Goal: Task Accomplishment & Management: Manage account settings

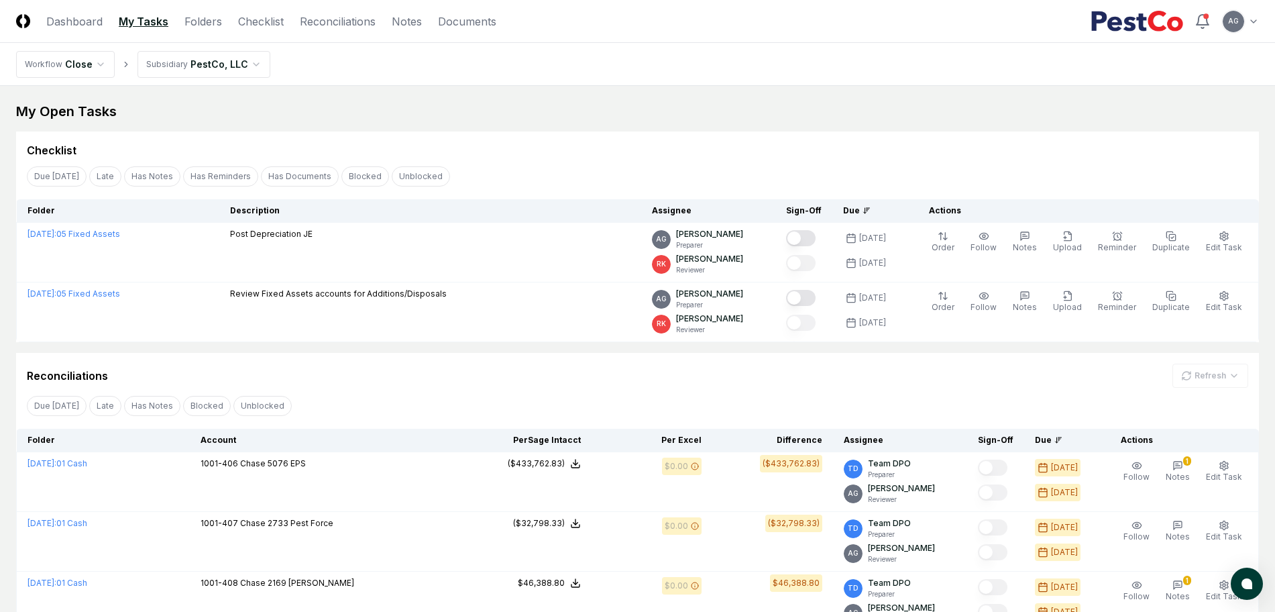
click at [621, 137] on div "Checklist" at bounding box center [637, 145] width 1243 height 27
click at [261, 26] on link "Checklist" at bounding box center [261, 21] width 46 height 16
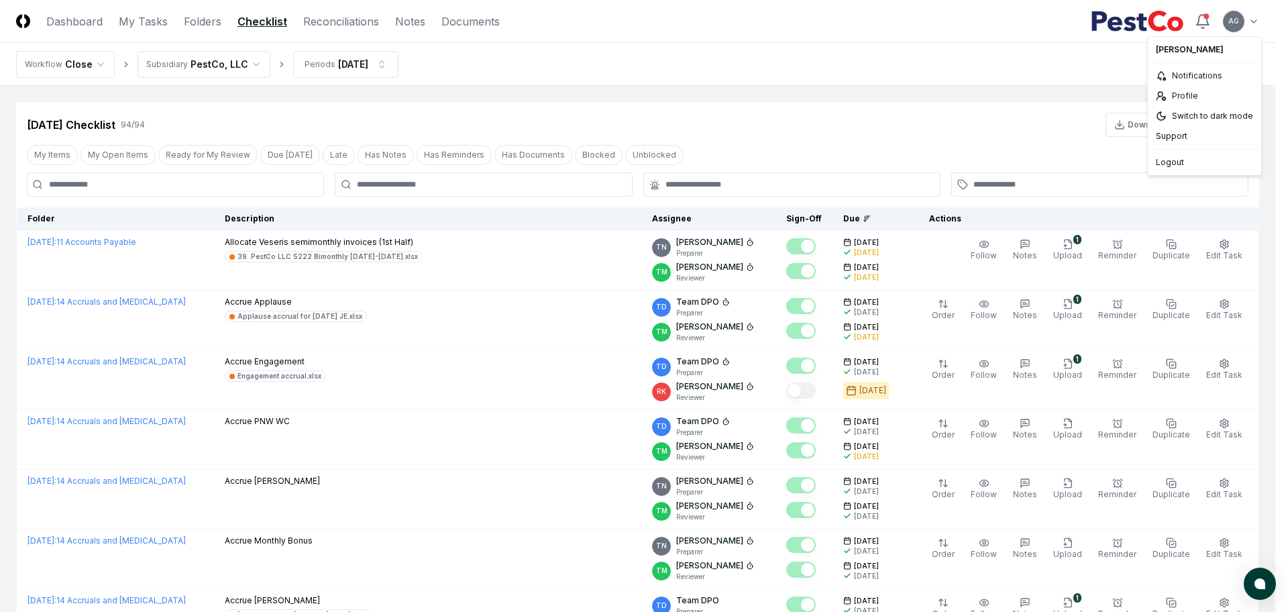
click at [1191, 160] on div "Logout" at bounding box center [1205, 162] width 108 height 20
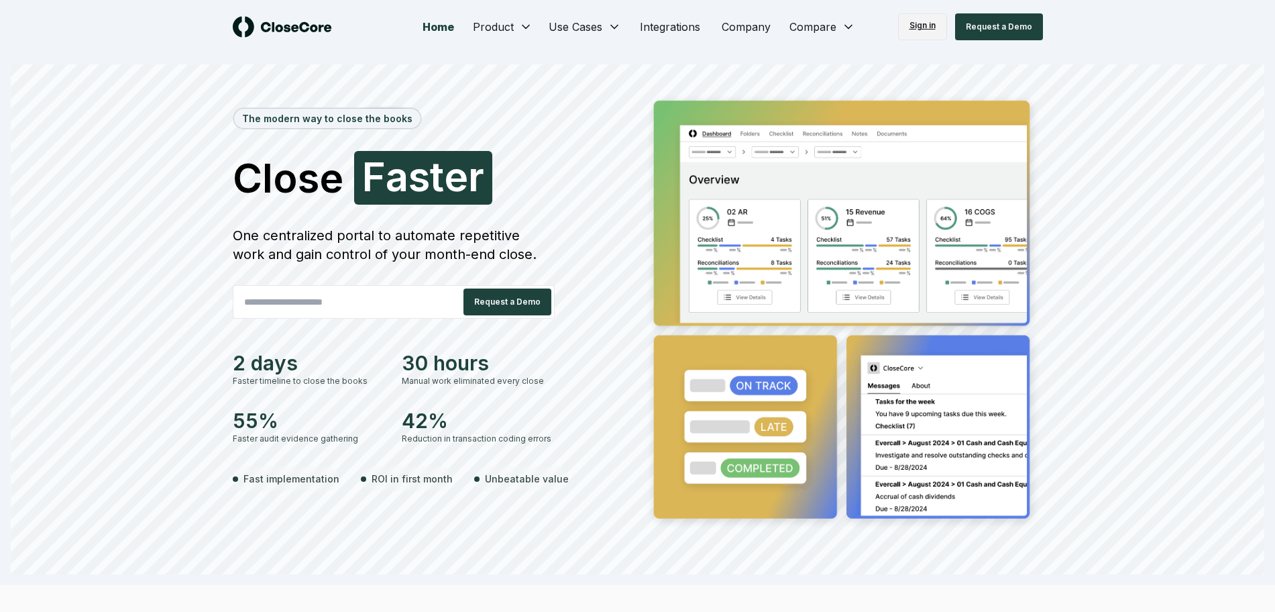
click at [919, 29] on link "Sign in" at bounding box center [922, 26] width 49 height 27
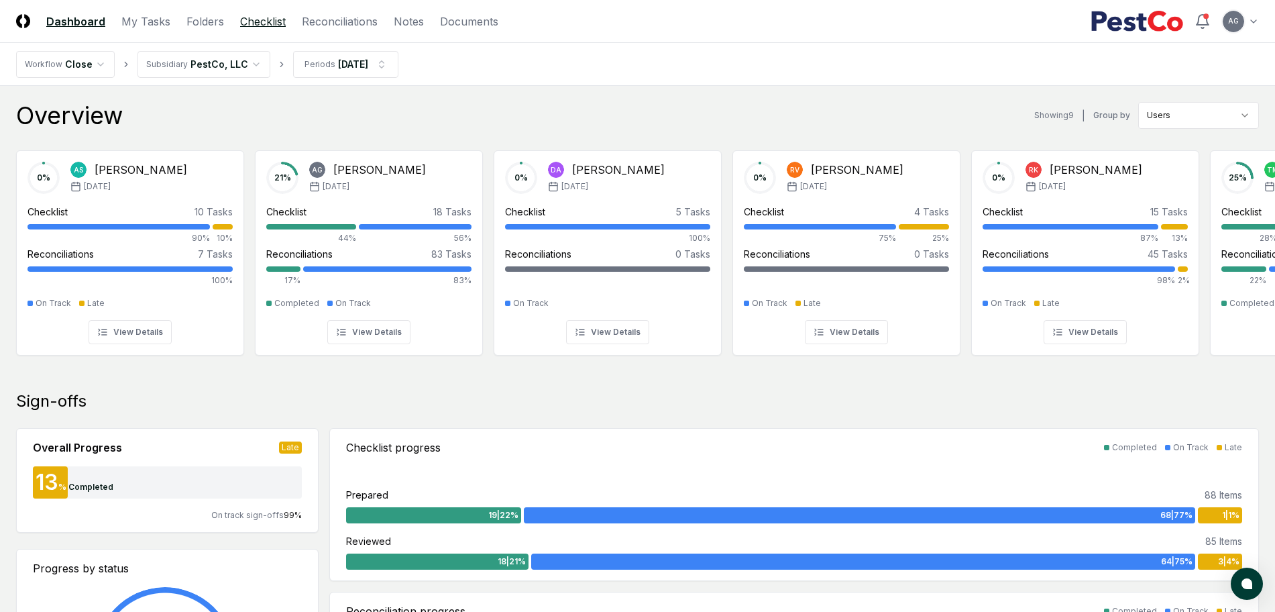
click at [272, 22] on link "Checklist" at bounding box center [263, 21] width 46 height 16
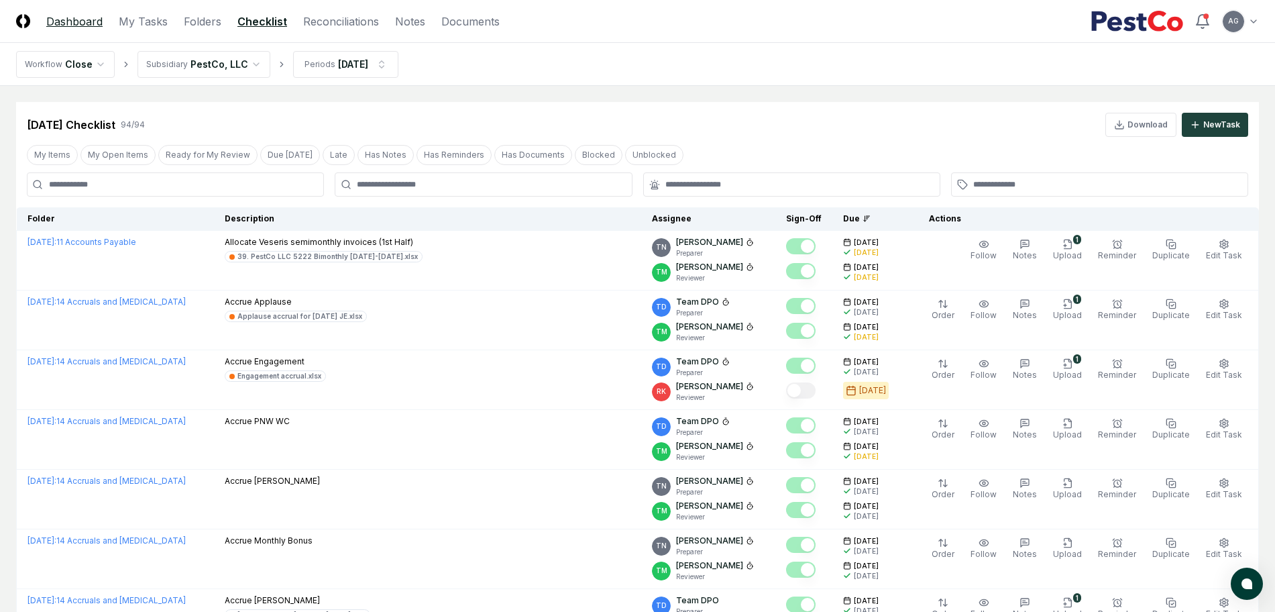
click at [51, 28] on link "Dashboard" at bounding box center [74, 21] width 56 height 16
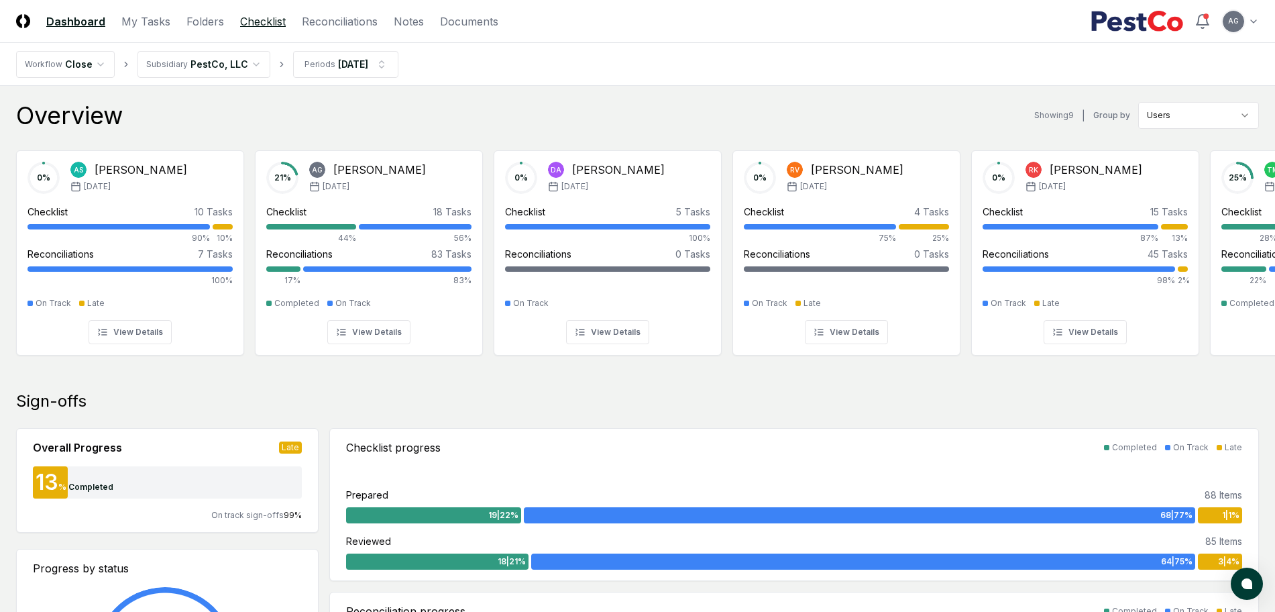
click at [270, 23] on link "Checklist" at bounding box center [263, 21] width 46 height 16
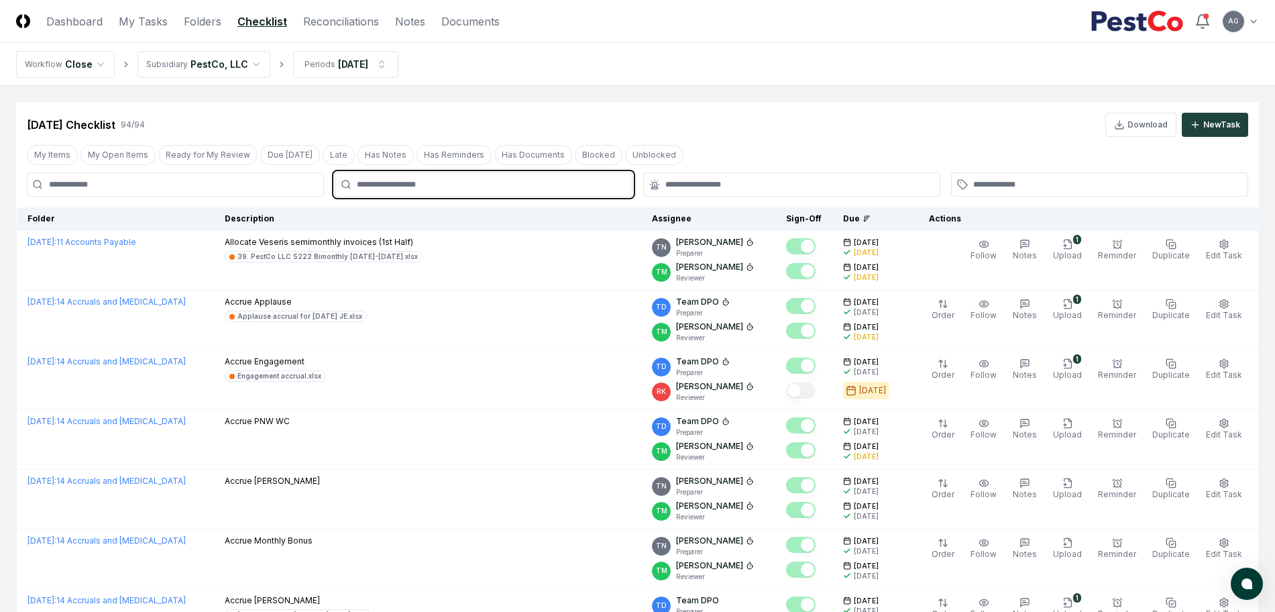
click at [531, 186] on input "text" at bounding box center [490, 184] width 266 height 12
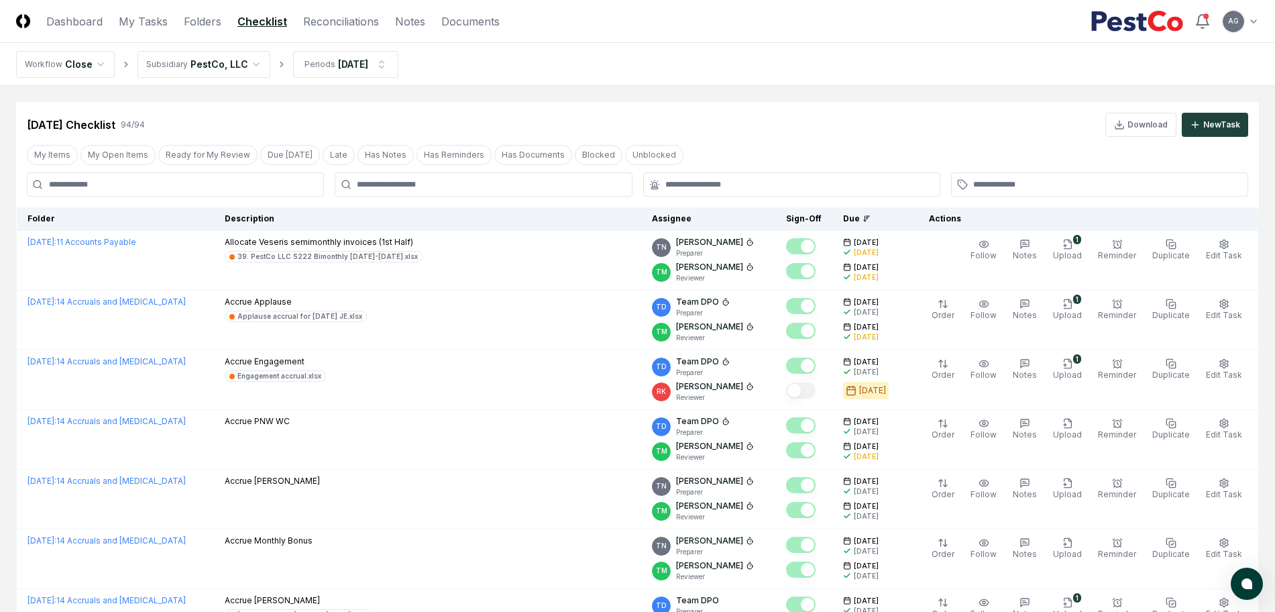
click at [218, 190] on input at bounding box center [175, 184] width 297 height 24
click at [206, 185] on input at bounding box center [175, 184] width 297 height 24
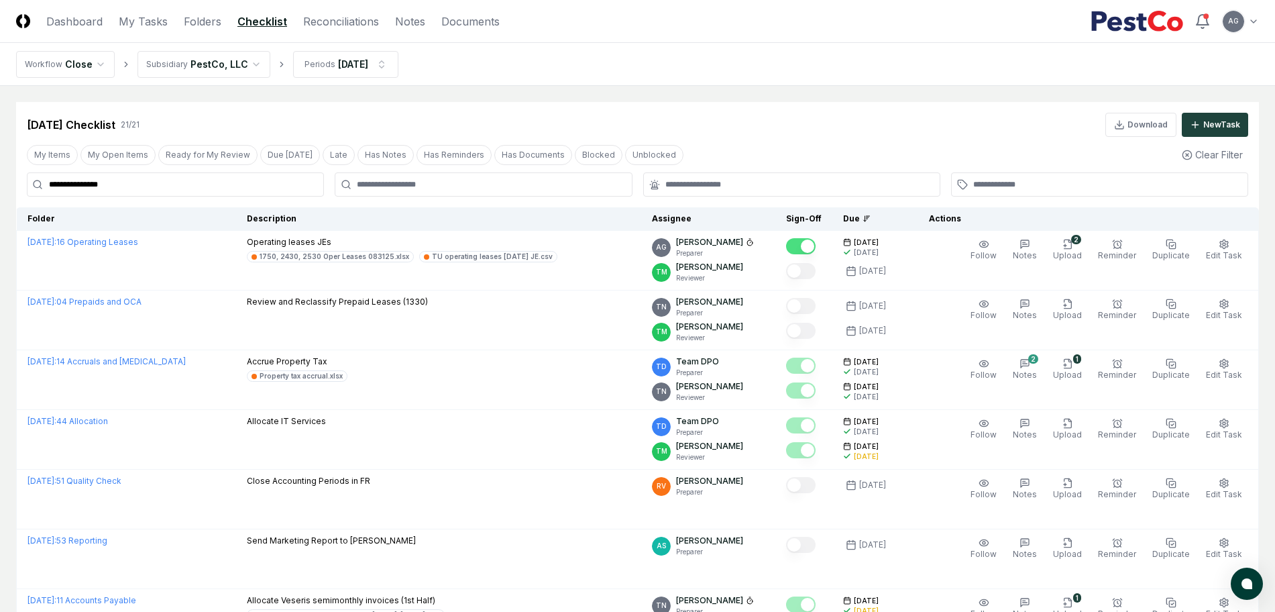
type input "**********"
click at [702, 118] on div "[DATE] Checklist 21 / 21 Download New Task" at bounding box center [638, 125] width 1222 height 24
click at [191, 28] on link "Folders" at bounding box center [203, 21] width 38 height 16
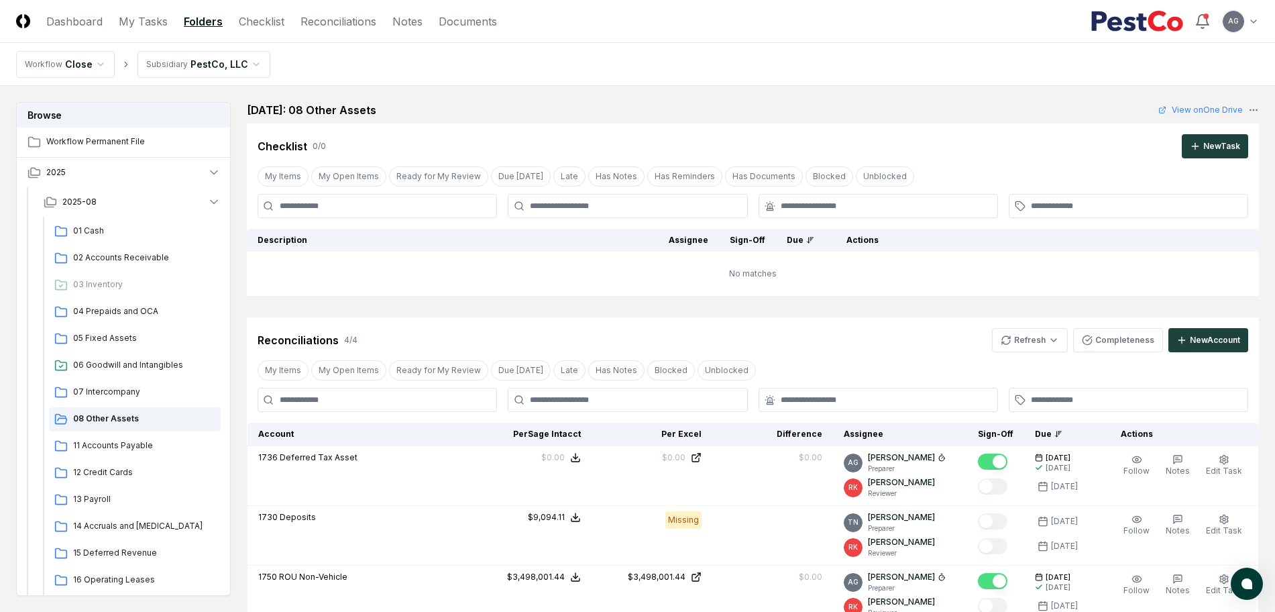
click at [485, 294] on td "No matches" at bounding box center [753, 274] width 1012 height 44
click at [117, 576] on span "16 Operating Leases" at bounding box center [144, 580] width 142 height 12
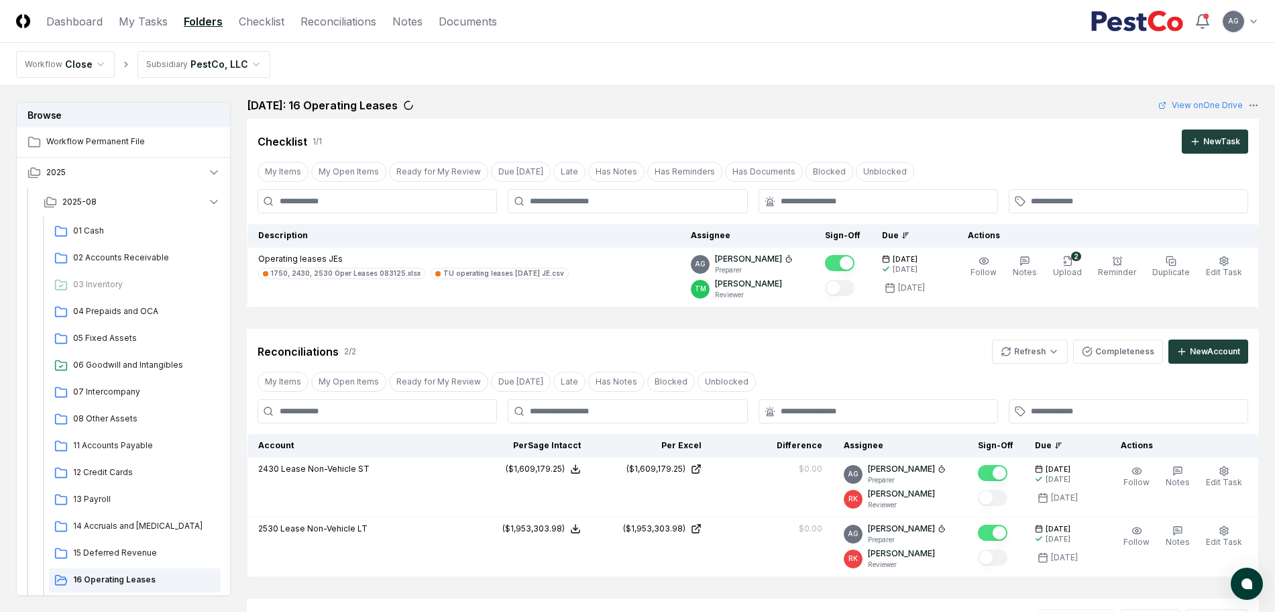
scroll to position [7, 0]
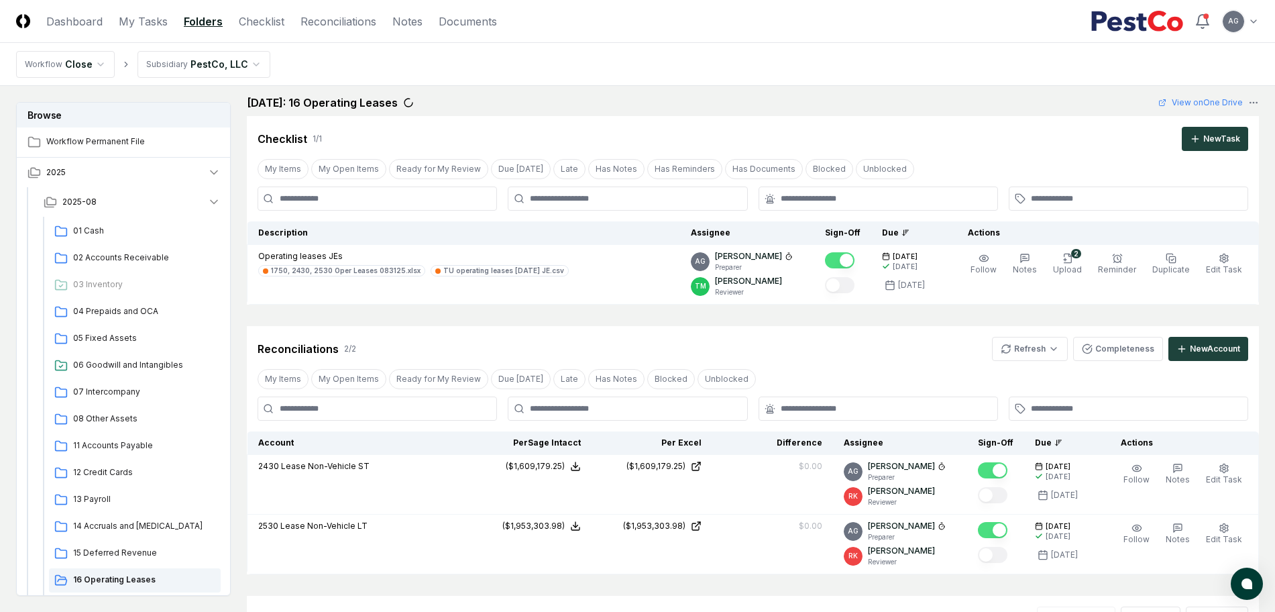
click at [615, 79] on nav "Workflow Close Subsidiary PestCo, LLC" at bounding box center [637, 64] width 1275 height 43
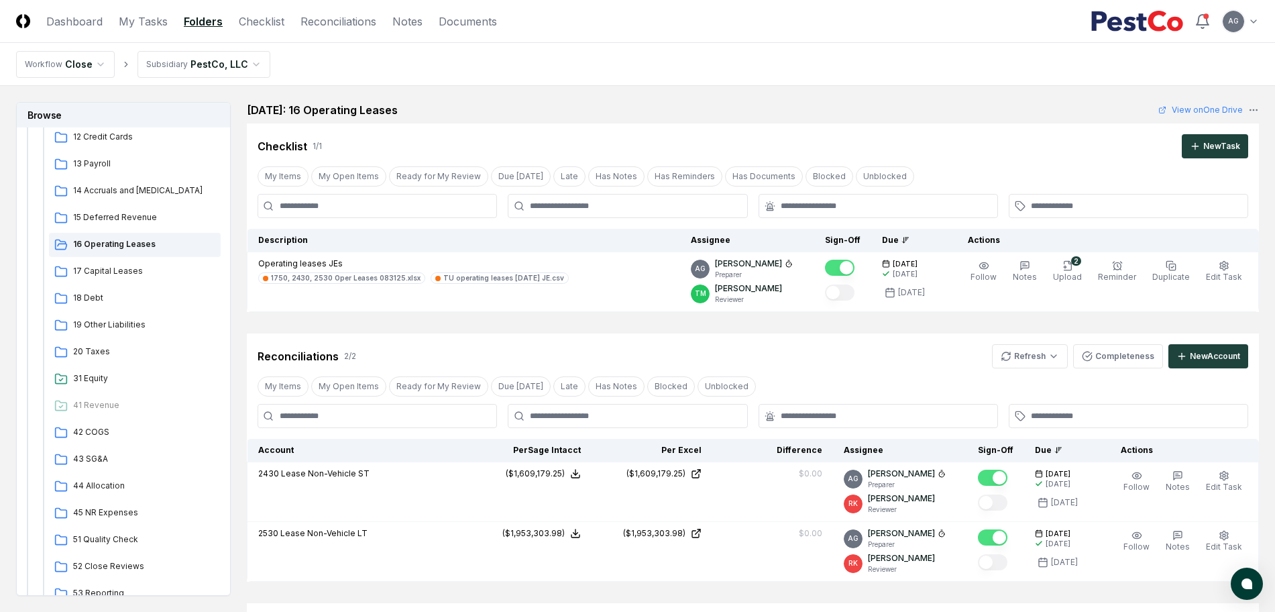
scroll to position [228, 0]
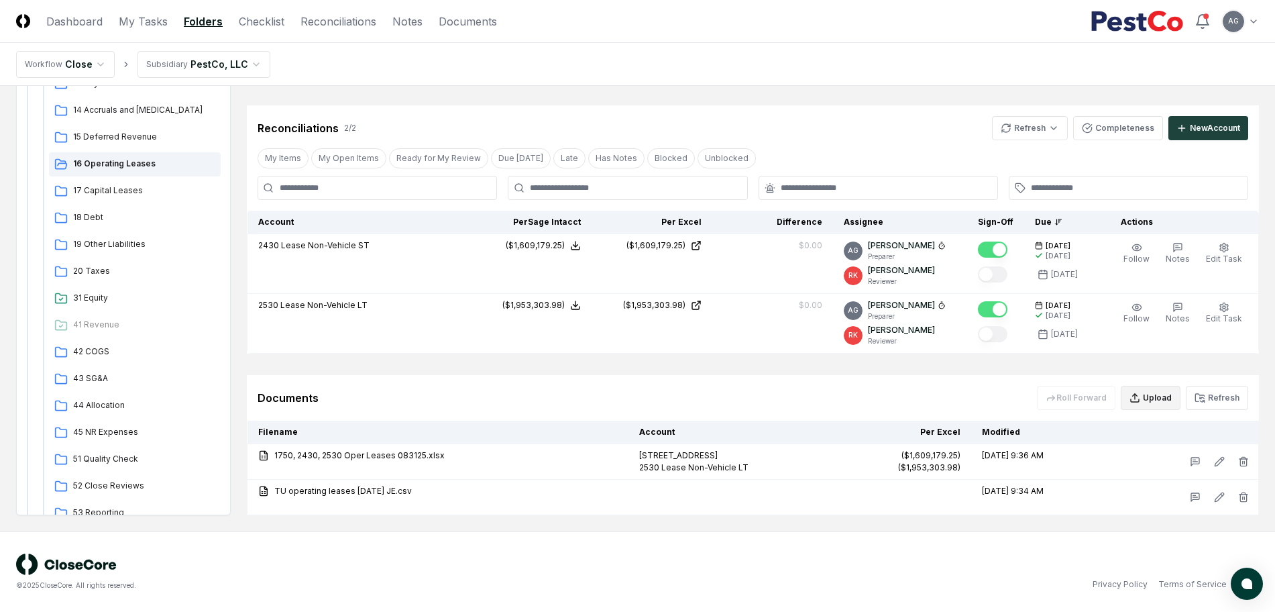
click at [1161, 403] on button "Upload" at bounding box center [1151, 398] width 60 height 24
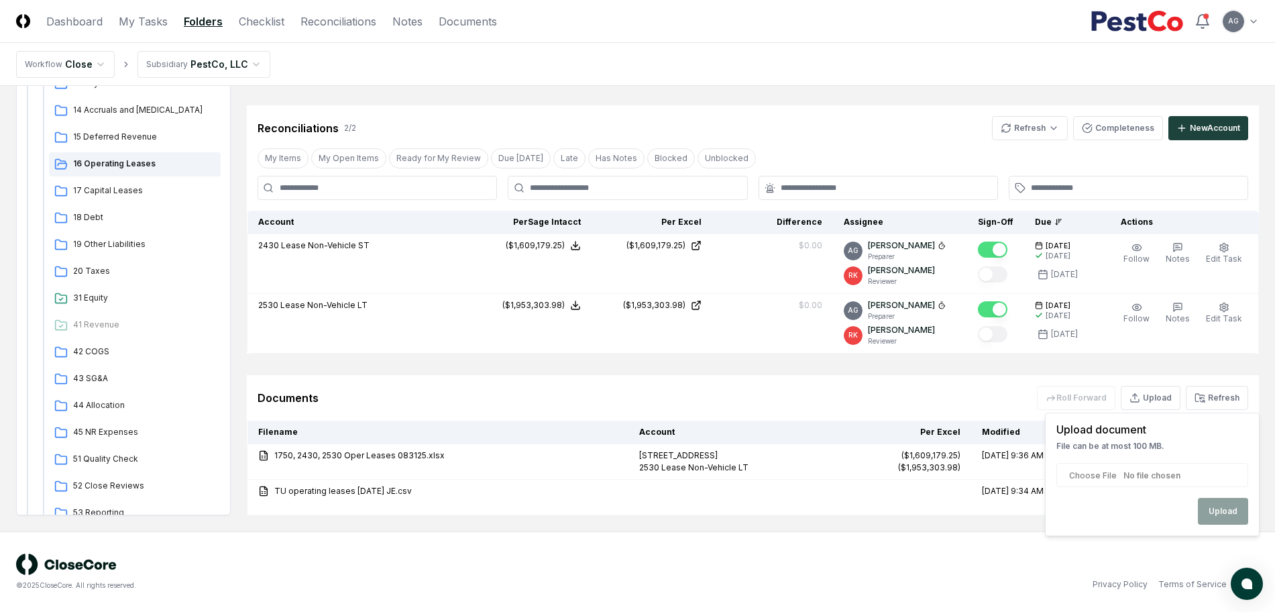
click at [1108, 470] on input "file" at bounding box center [1153, 475] width 192 height 24
click at [986, 563] on div "© 2025 CloseCore. All rights reserved. Privacy Policy Terms of Service" at bounding box center [637, 572] width 1243 height 37
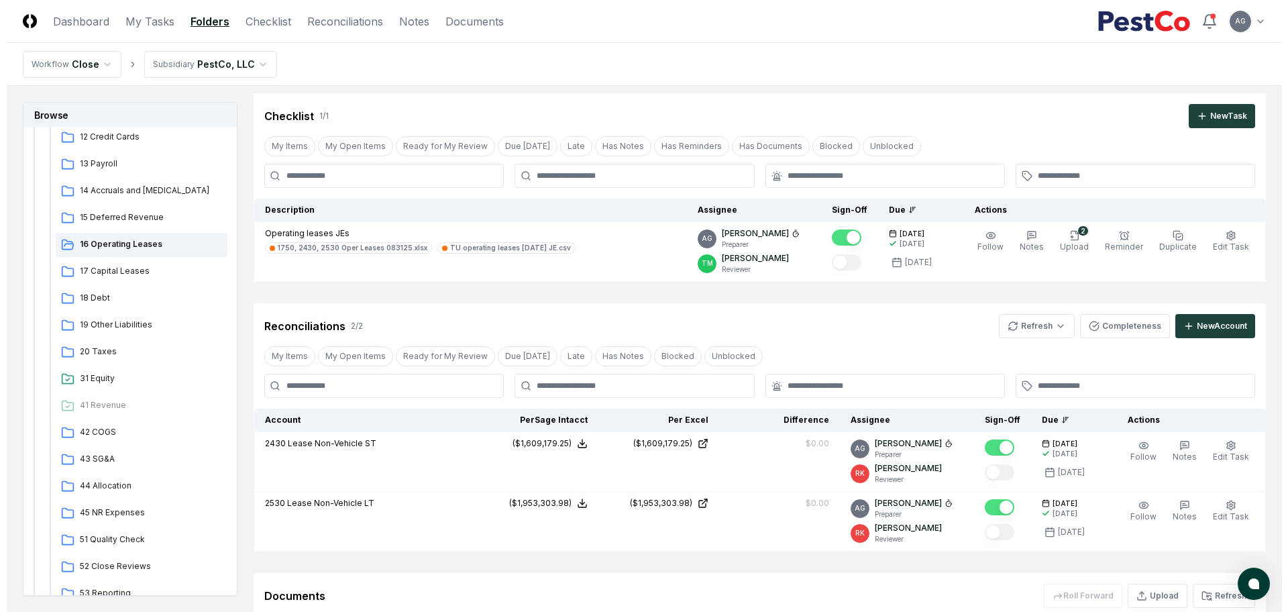
scroll to position [0, 0]
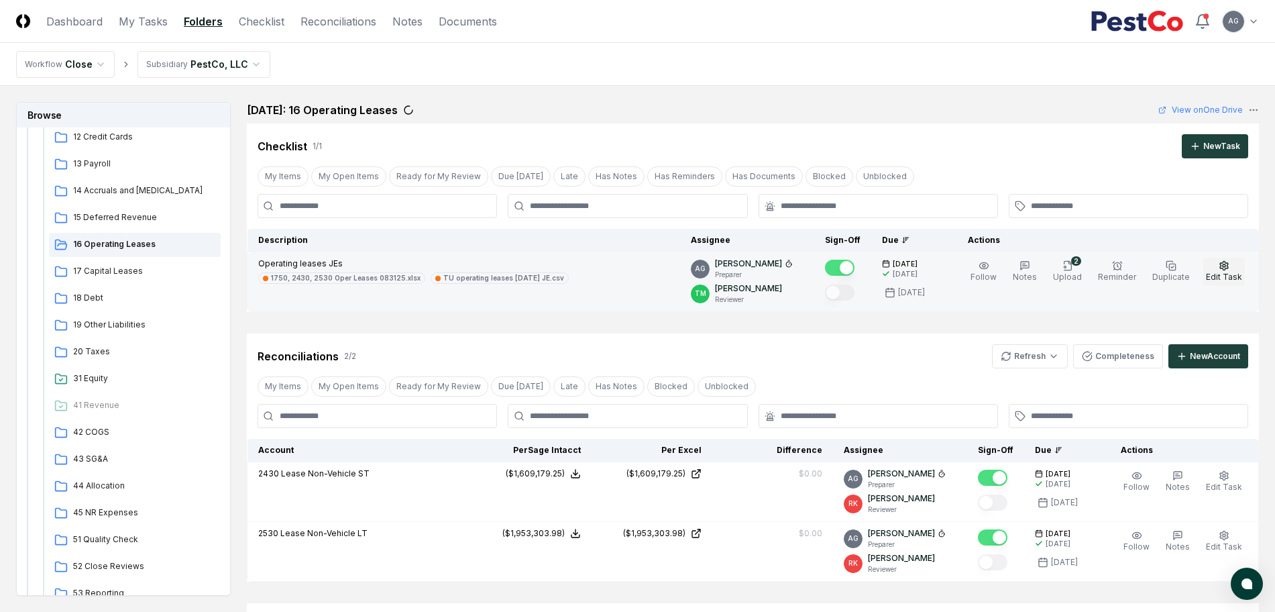
click at [1233, 277] on span "Edit Task" at bounding box center [1224, 277] width 36 height 10
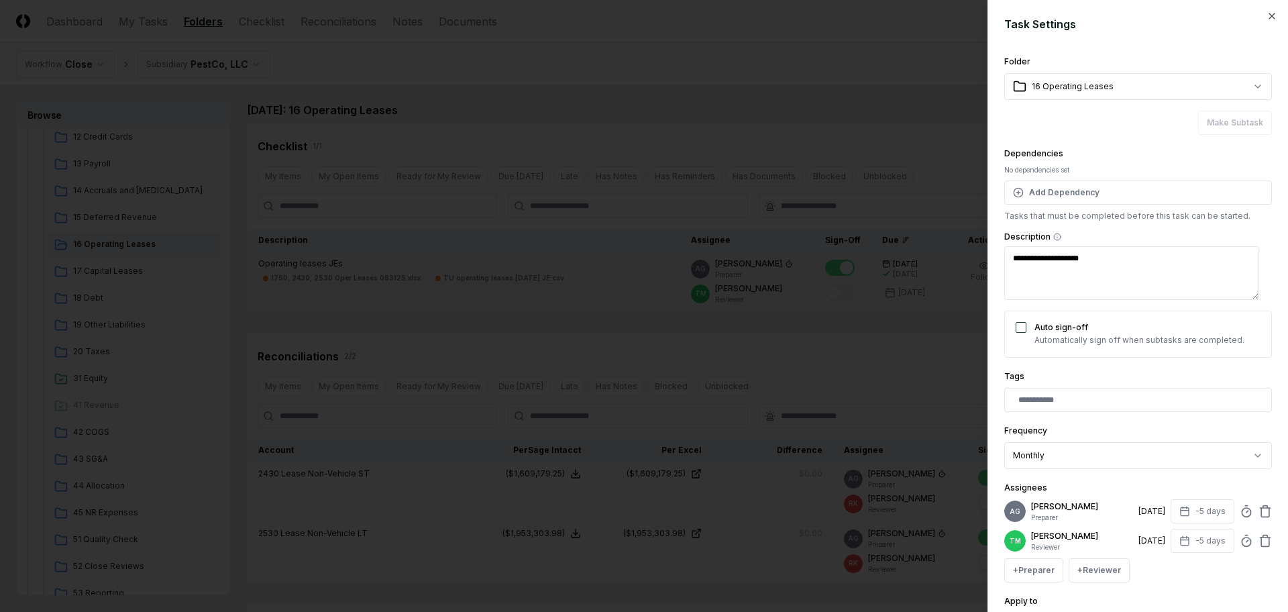
type textarea "*"
click at [1240, 518] on icon at bounding box center [1246, 511] width 13 height 13
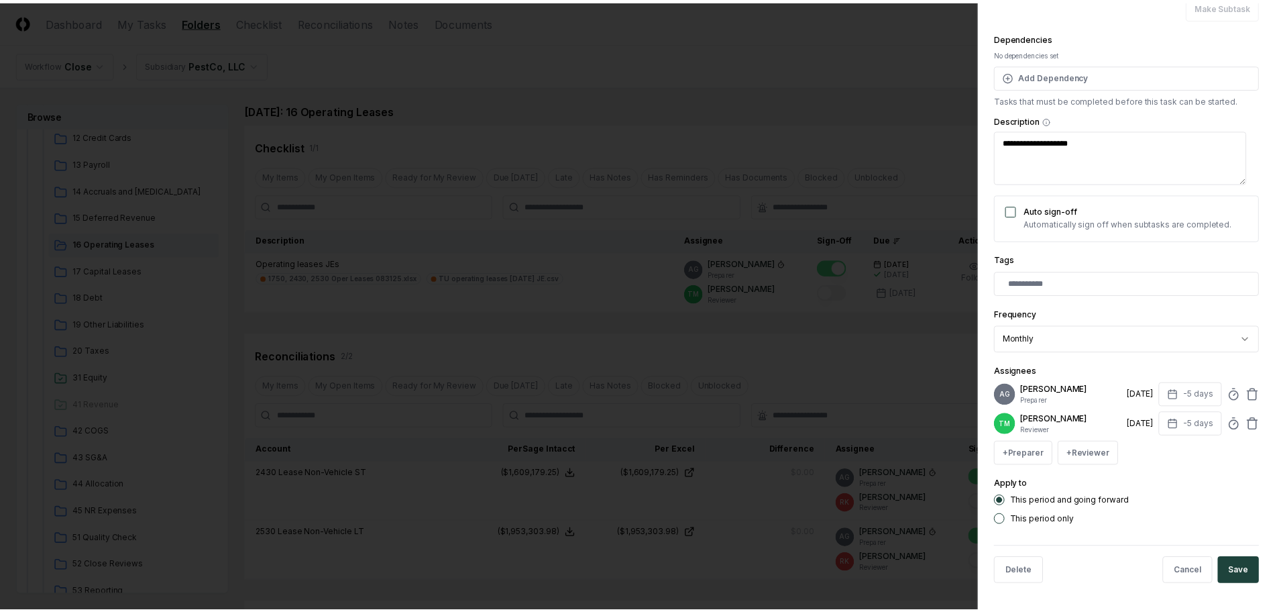
scroll to position [119, 0]
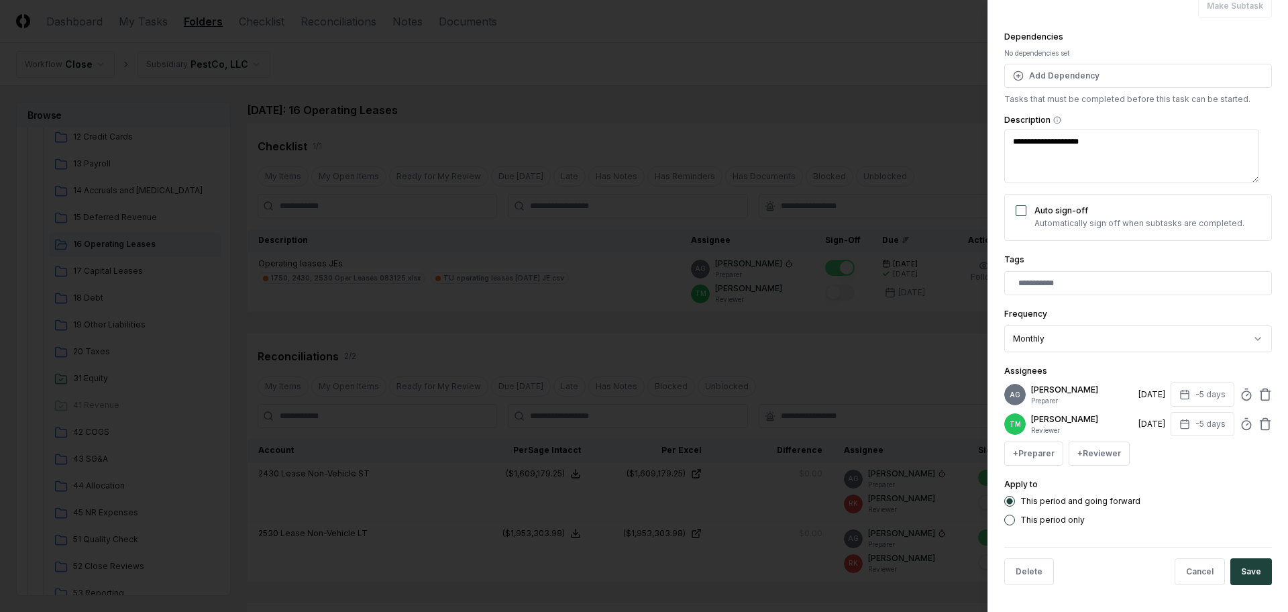
click at [1233, 406] on div "AG [PERSON_NAME] Preparer [DATE] -5 days" at bounding box center [1138, 394] width 268 height 24
click at [1240, 401] on icon at bounding box center [1246, 394] width 13 height 13
click at [874, 346] on div at bounding box center [644, 306] width 1288 height 612
type textarea "*"
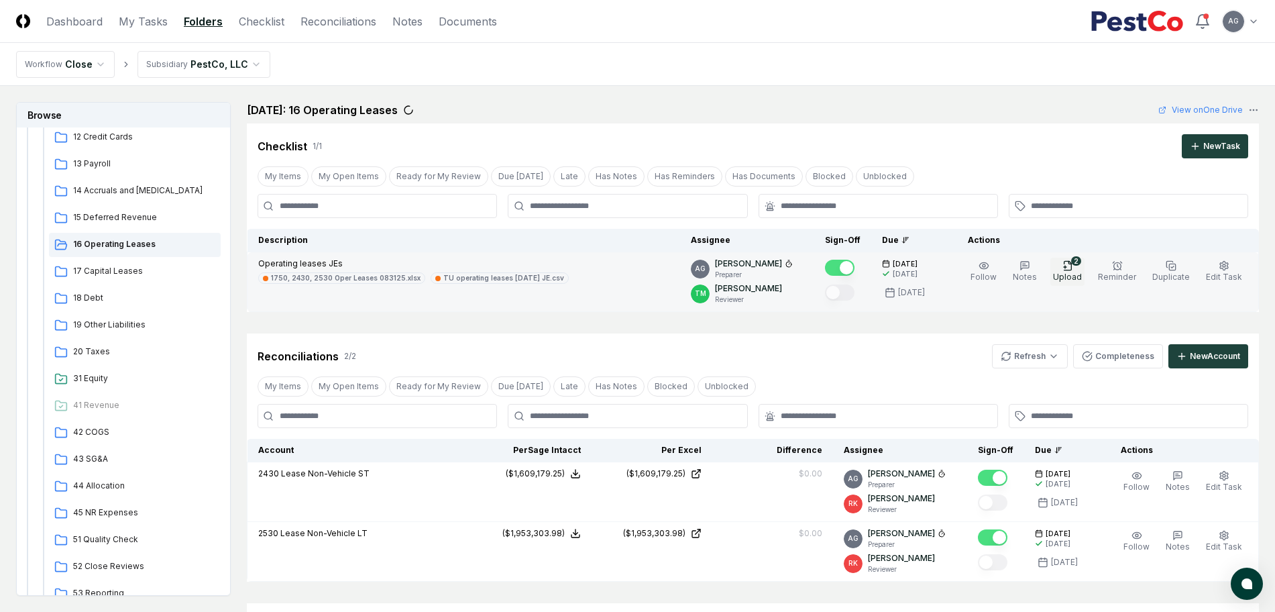
click at [1082, 276] on span "Upload" at bounding box center [1067, 277] width 29 height 10
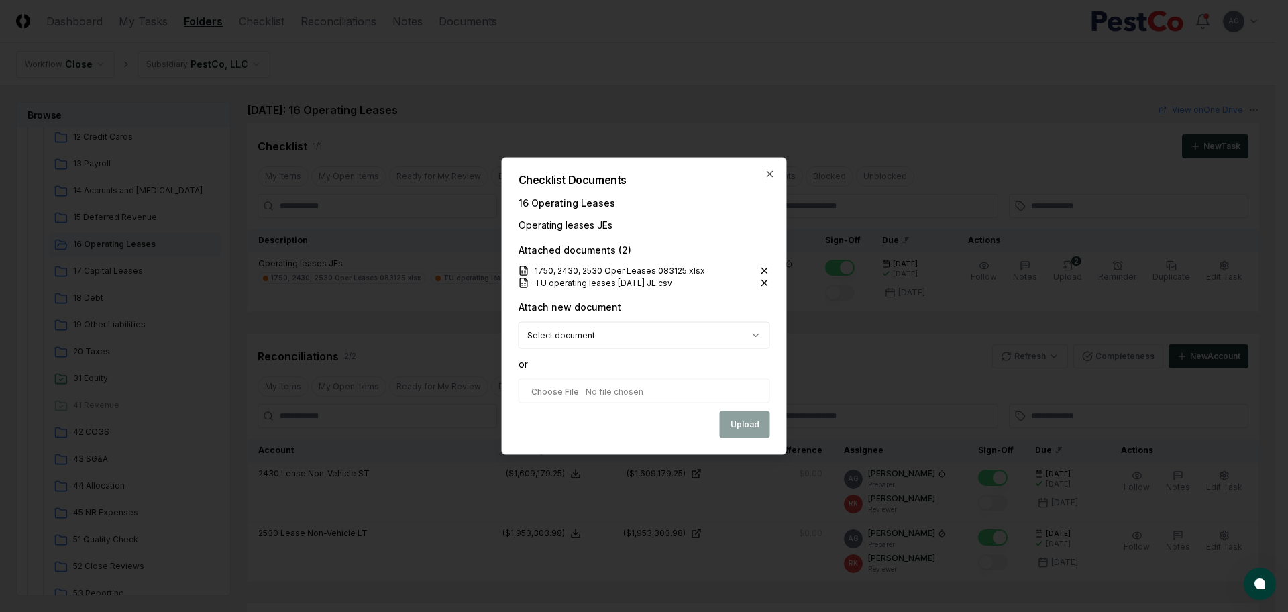
click at [762, 331] on body "CloseCore Dashboard My Tasks Folders Checklist Reconciliations Notes Documents …" at bounding box center [637, 420] width 1275 height 840
click at [750, 331] on body "CloseCore Dashboard My Tasks Folders Checklist Reconciliations Notes Documents …" at bounding box center [637, 420] width 1275 height 840
click at [769, 173] on icon "button" at bounding box center [770, 174] width 5 height 5
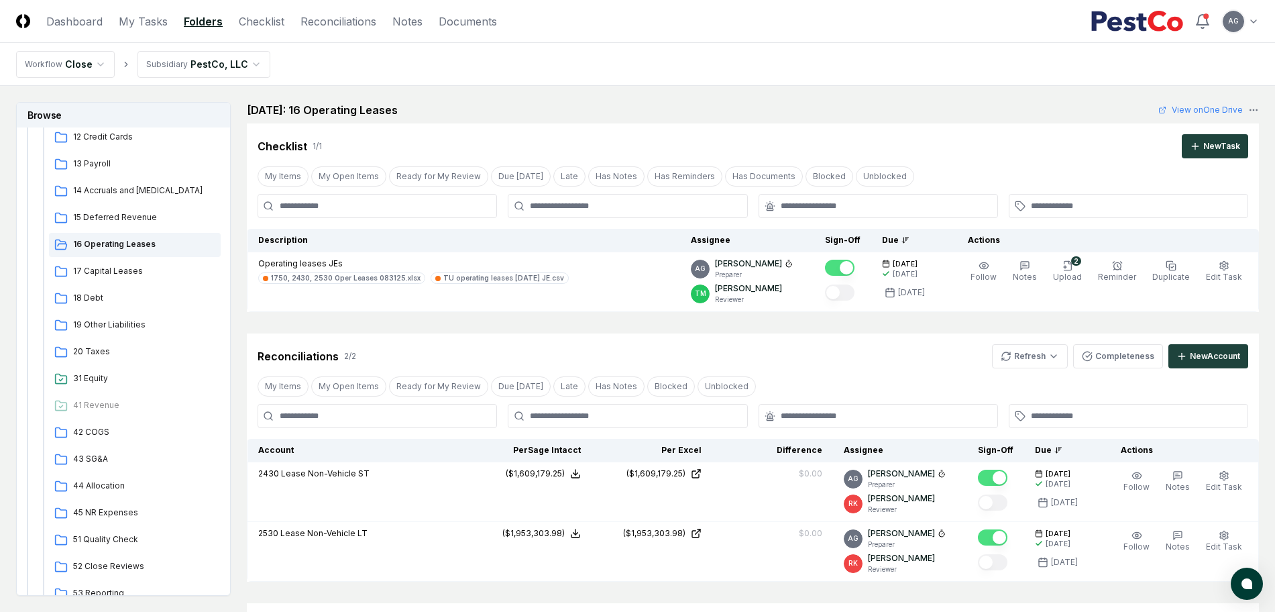
click at [917, 108] on div "[DATE]: 16 Operating Leases View on One Drive" at bounding box center [753, 110] width 1012 height 16
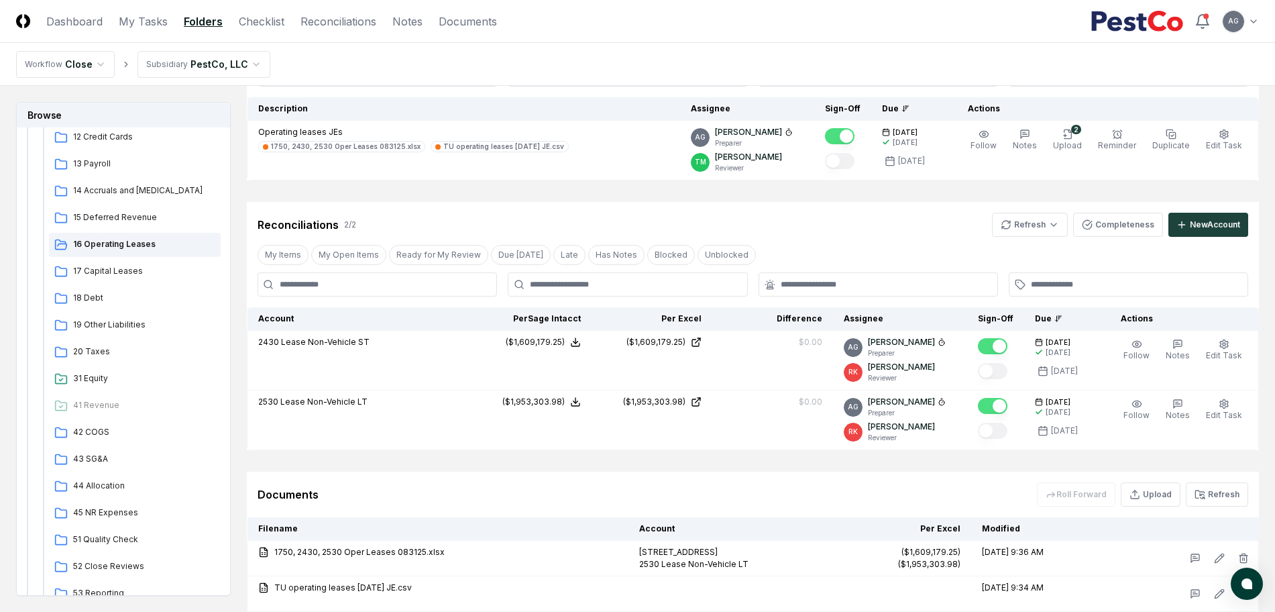
scroll to position [168, 0]
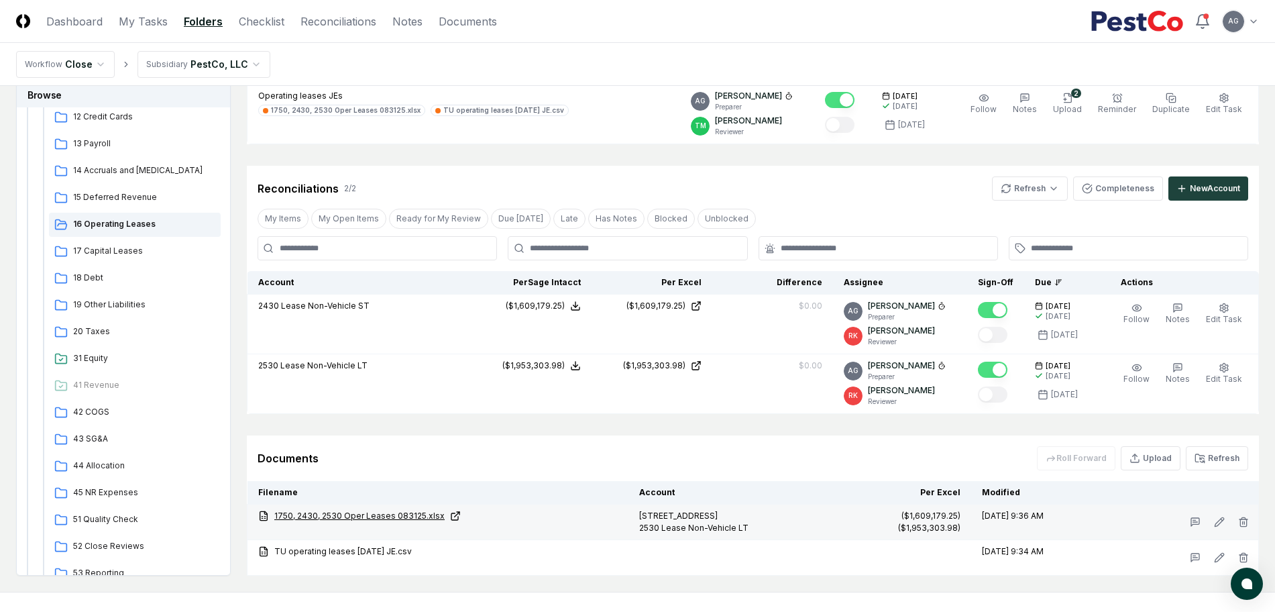
click at [423, 517] on link "1750, 2430, 2530 Oper Leases 083125.xlsx" at bounding box center [438, 516] width 360 height 12
